Goal: Communication & Community: Answer question/provide support

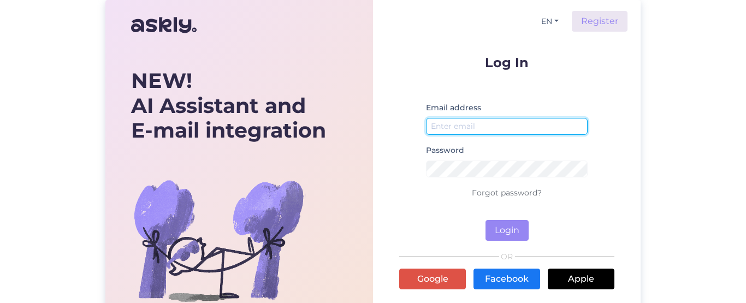
click at [492, 124] on input "email" at bounding box center [507, 126] width 162 height 17
type input "[EMAIL_ADDRESS][DOMAIN_NAME]"
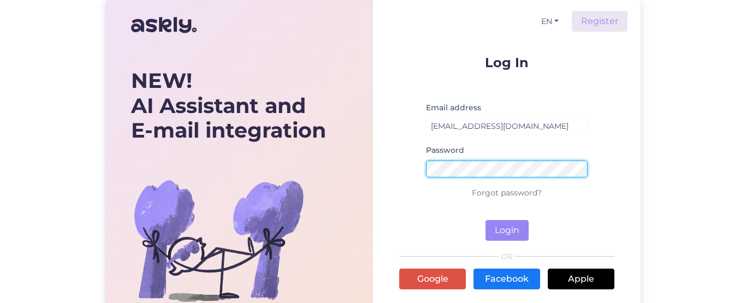
click at [486, 220] on button "Login" at bounding box center [507, 230] width 43 height 21
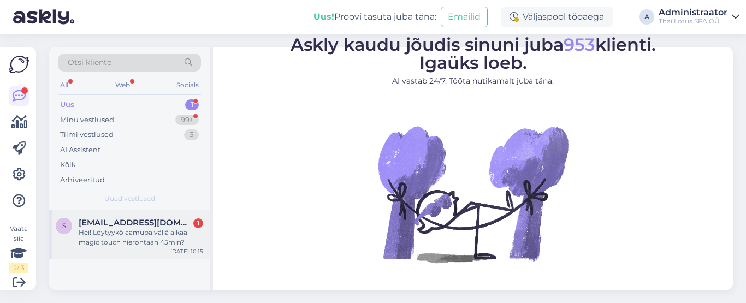
click at [119, 233] on div "Hei! Löytyykö aamupäivällä aikaa magic touch hierontaan 45min?" at bounding box center [141, 238] width 125 height 20
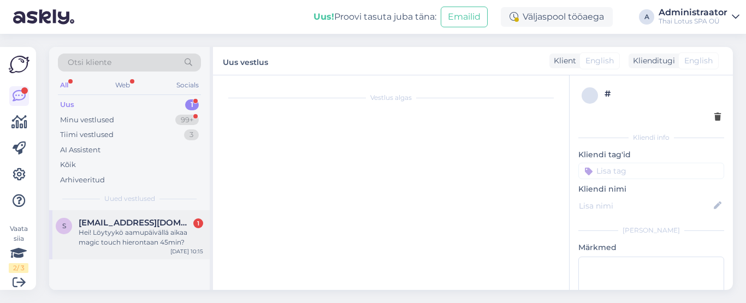
scroll to position [5, 0]
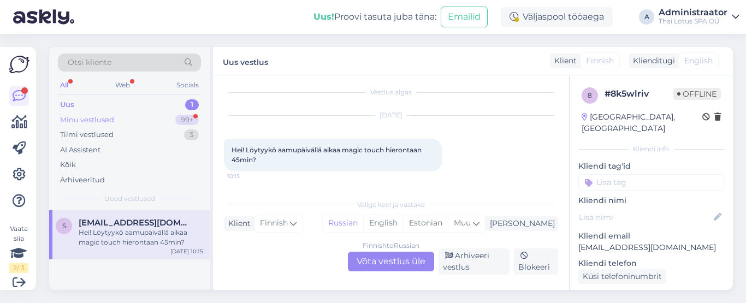
click at [109, 121] on div "Minu vestlused" at bounding box center [87, 120] width 54 height 11
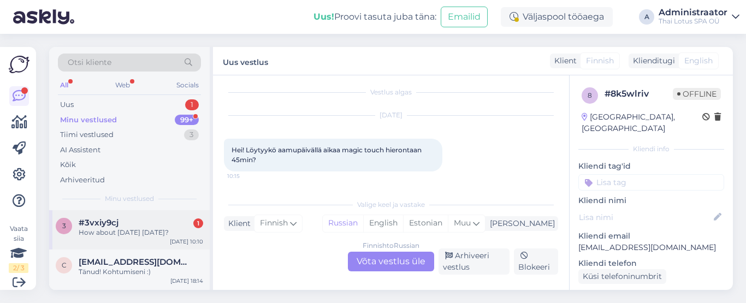
click at [153, 230] on div "How about [DATE] [DATE]?" at bounding box center [141, 233] width 125 height 10
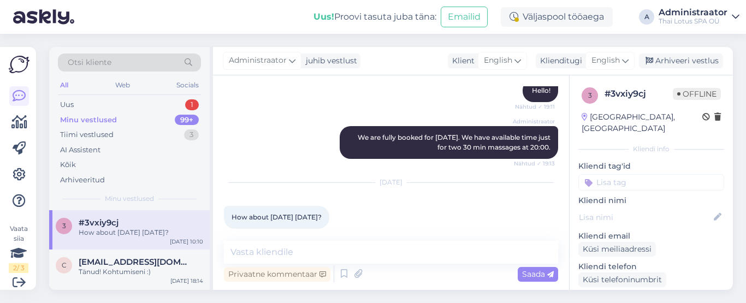
scroll to position [122, 0]
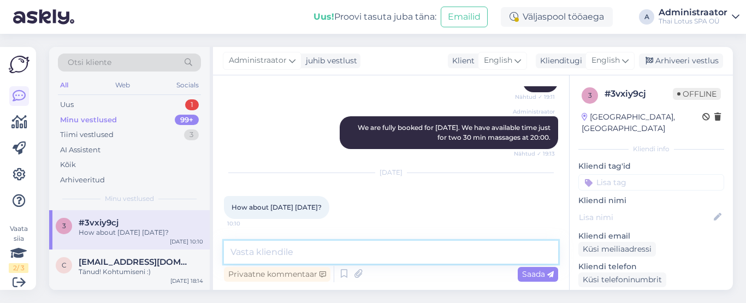
click at [290, 254] on textarea at bounding box center [391, 252] width 334 height 23
type textarea "Hello!"
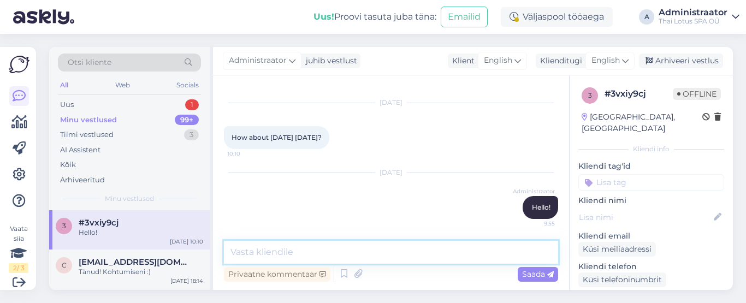
click at [309, 249] on textarea at bounding box center [391, 252] width 334 height 23
type textarea "[DATE] we have available time slots."
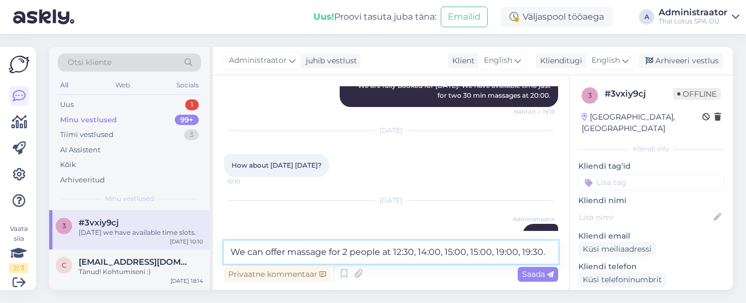
scroll to position [0, 0]
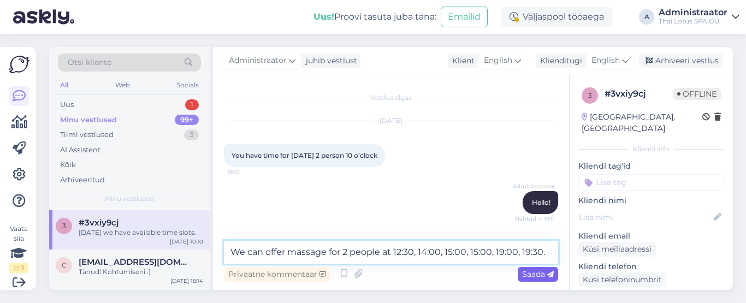
type textarea "We can offer massage for 2 people at 12:30, 14:00, 15:00, 15:00, 19:00, 19:30."
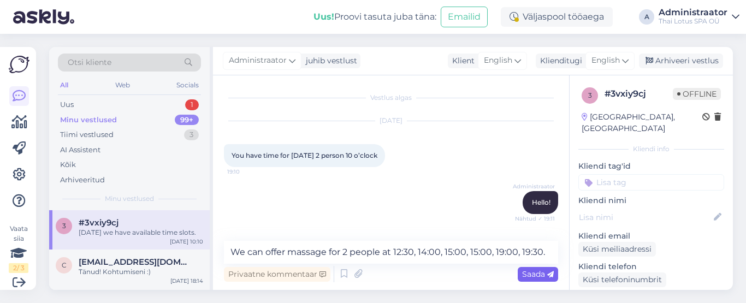
click at [528, 275] on span "Saada" at bounding box center [538, 274] width 32 height 10
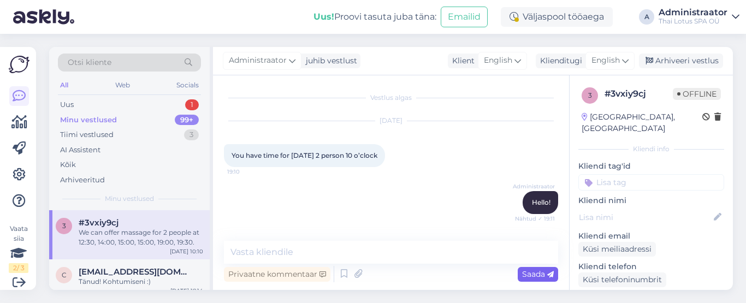
scroll to position [296, 0]
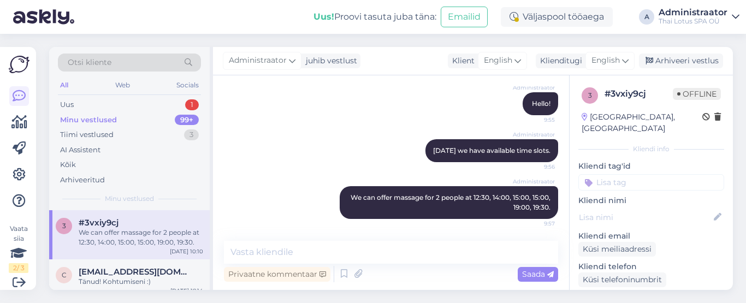
click at [106, 121] on div "Minu vestlused" at bounding box center [88, 120] width 57 height 11
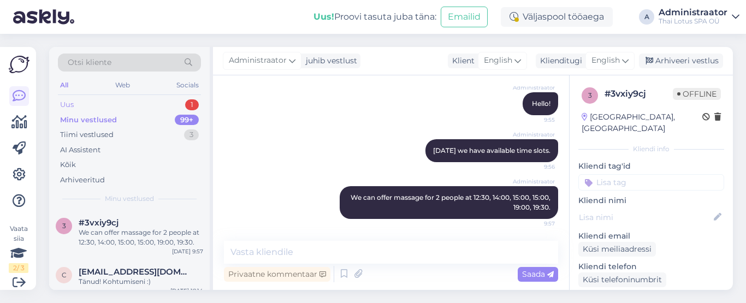
click at [66, 103] on div "Uus" at bounding box center [67, 104] width 14 height 11
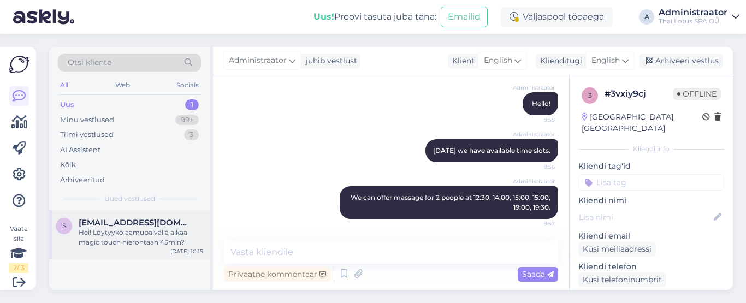
click at [156, 232] on div "Hei! Löytyykö aamupäivällä aikaa magic touch hierontaan 45min?" at bounding box center [141, 238] width 125 height 20
